Goal: Task Accomplishment & Management: Use online tool/utility

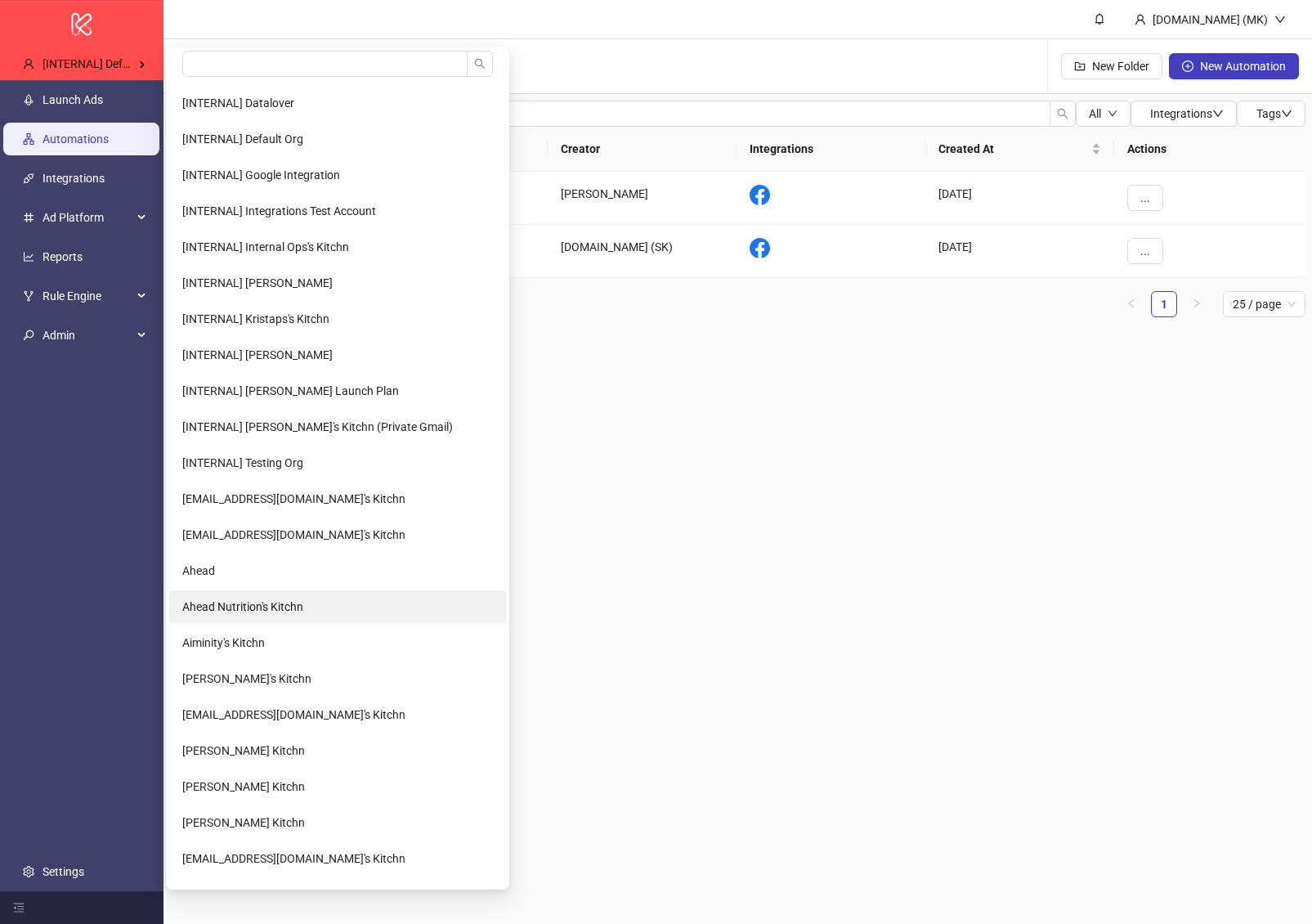
click at [239, 610] on span "Ahead Nutrition's Kitchn" at bounding box center [243, 606] width 121 height 13
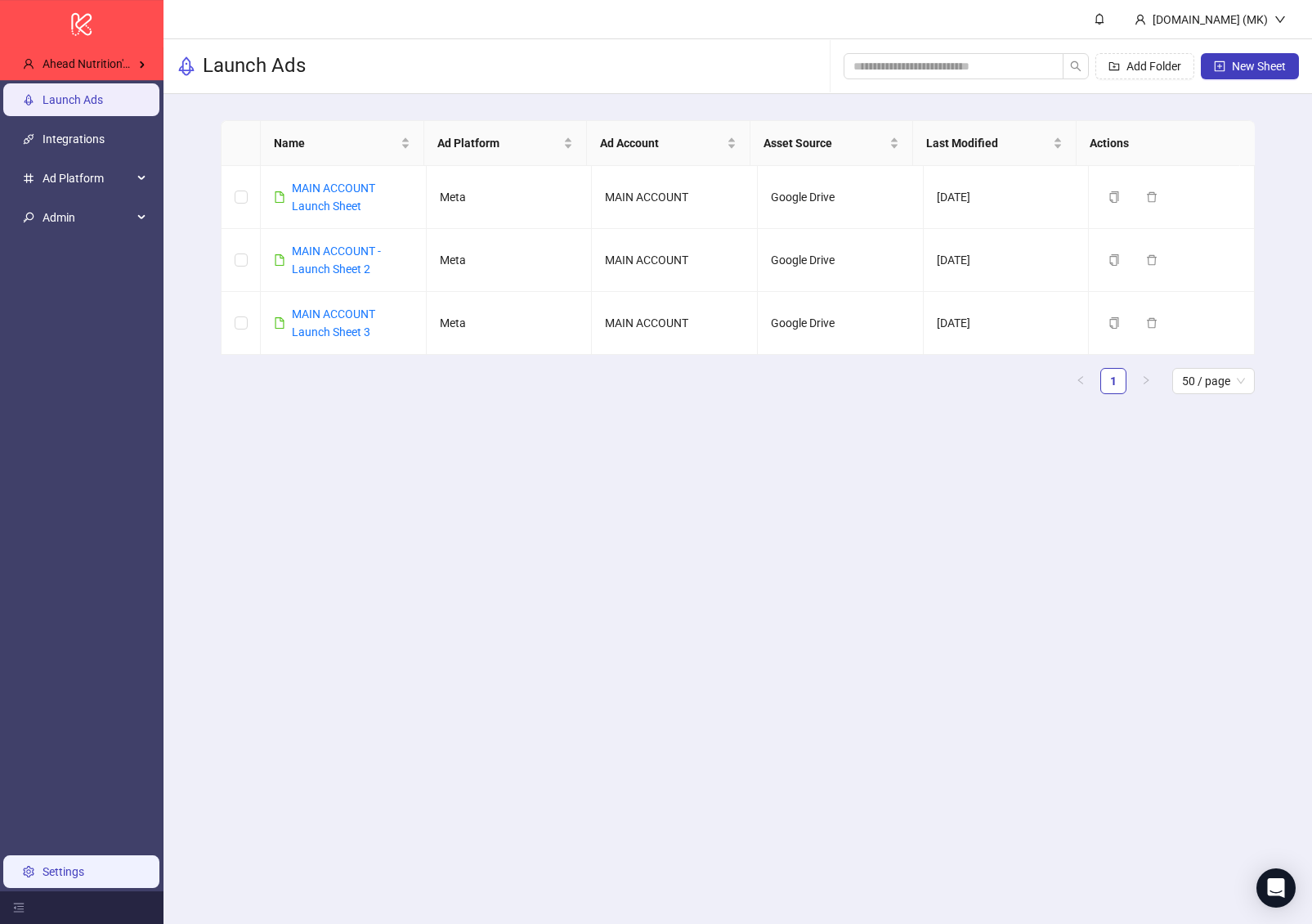
click at [84, 864] on link "Settings" at bounding box center [63, 870] width 41 height 13
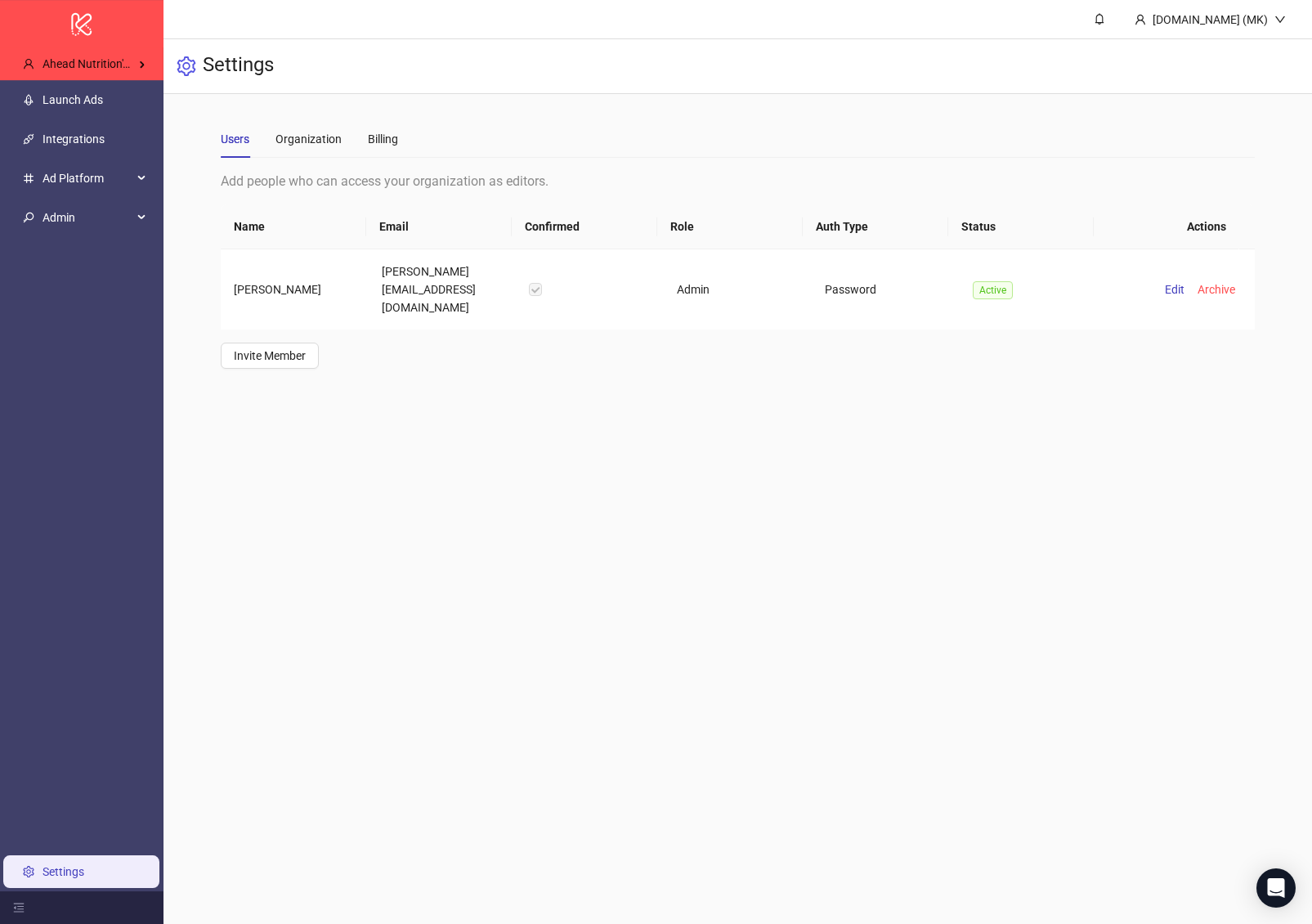
click at [402, 145] on div "Users Organization Billing" at bounding box center [738, 139] width 1034 height 38
click at [391, 142] on div "Billing" at bounding box center [383, 139] width 30 height 18
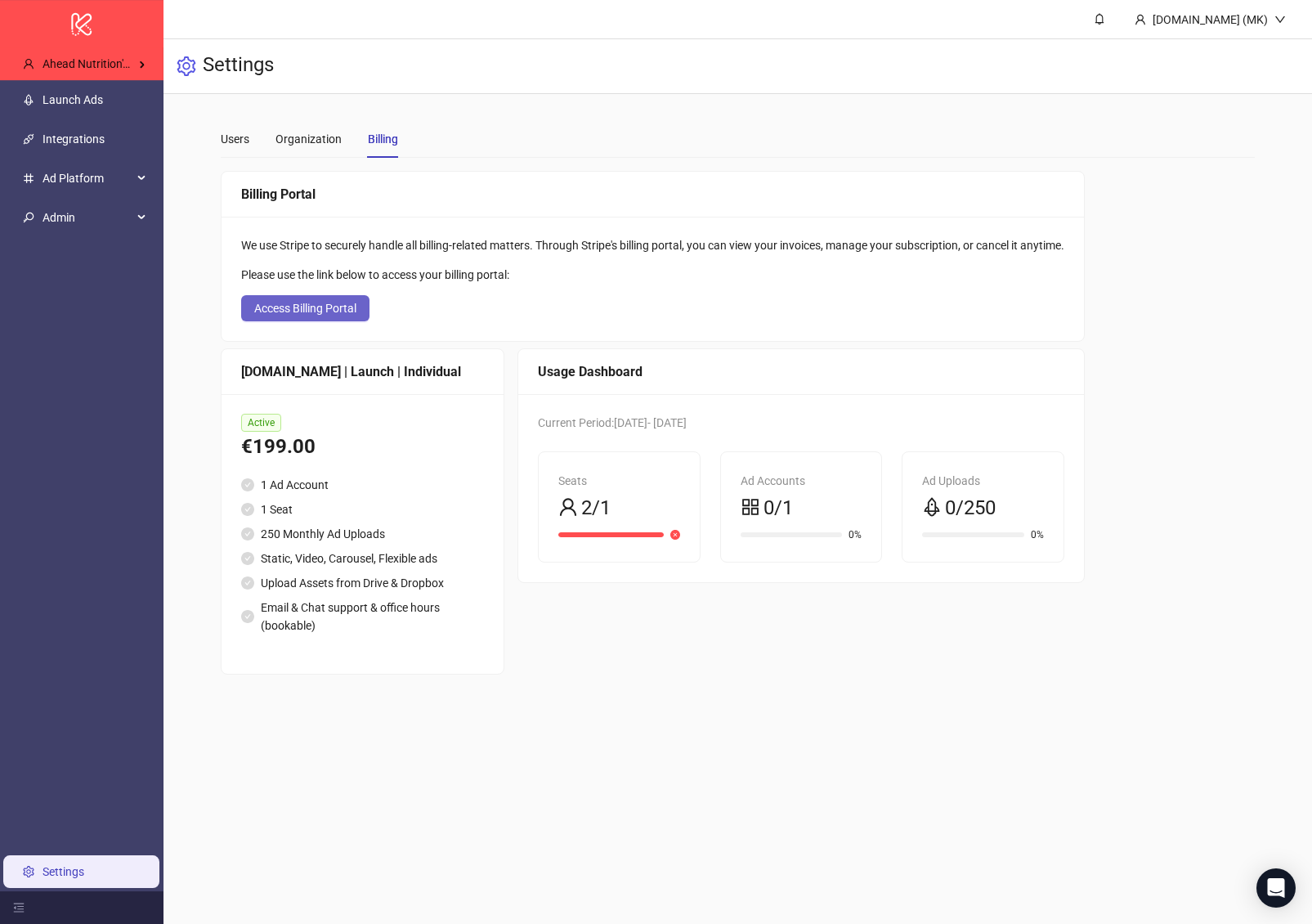
click at [321, 313] on button "Access Billing Portal" at bounding box center [305, 308] width 129 height 26
click at [103, 104] on link "Launch Ads" at bounding box center [73, 99] width 60 height 13
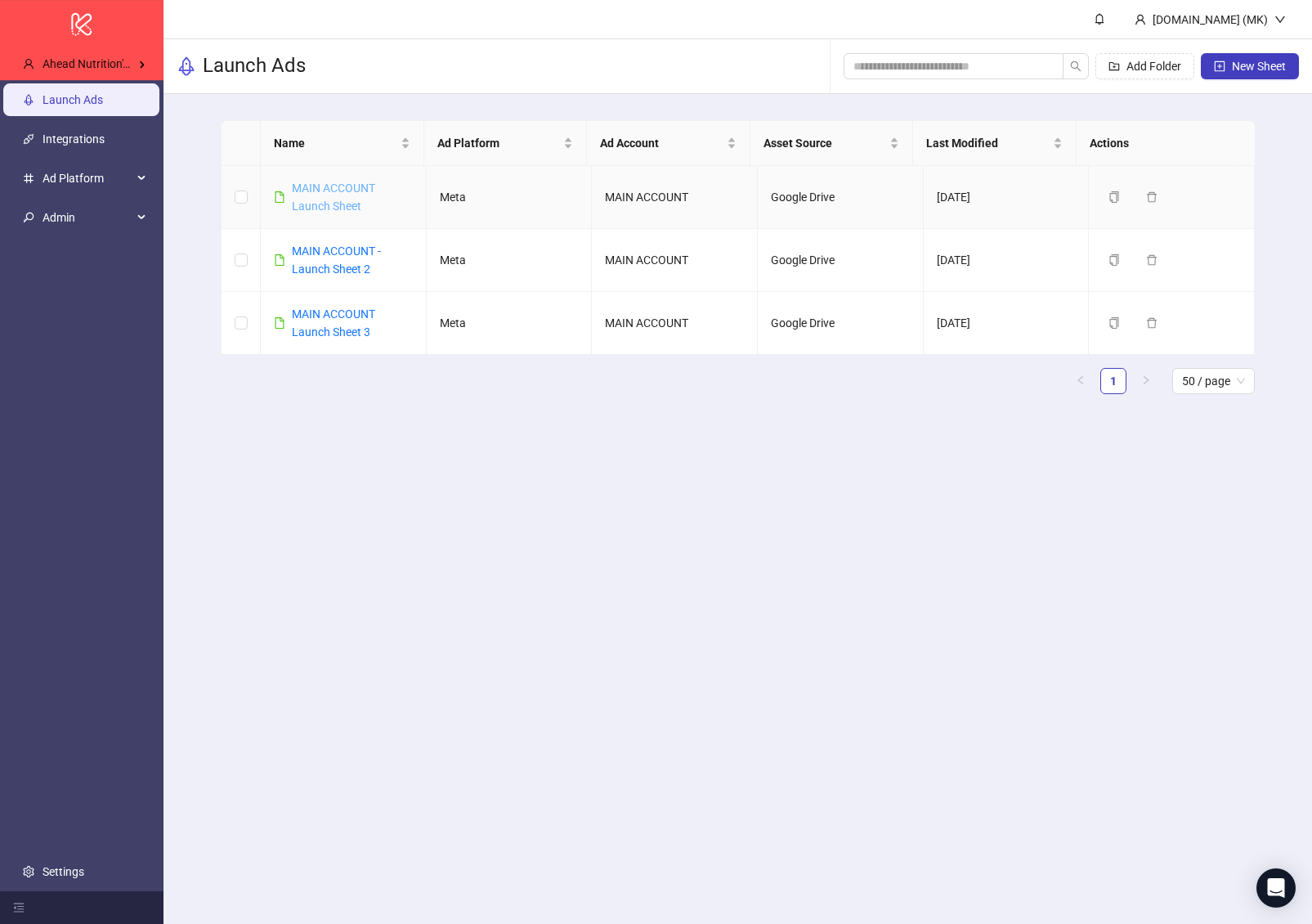
click at [347, 198] on link "MAIN ACCOUNT Launch Sheet" at bounding box center [333, 197] width 84 height 31
